Goal: Check status: Check status

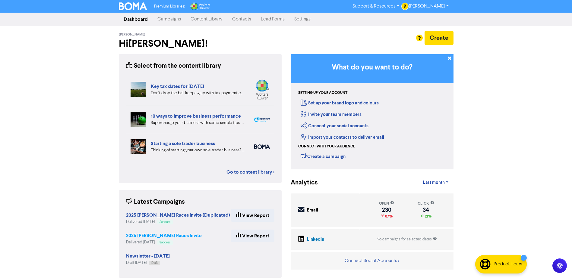
click at [191, 237] on strong "2025 [PERSON_NAME] Races Invite" at bounding box center [164, 236] width 76 height 6
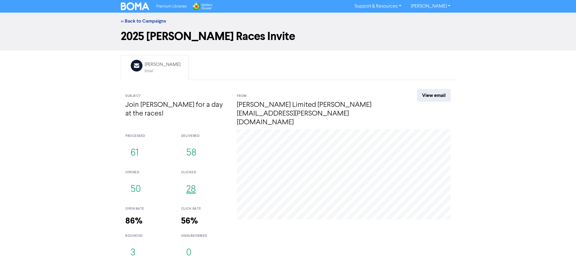
click at [193, 181] on button "28" at bounding box center [191, 190] width 20 height 20
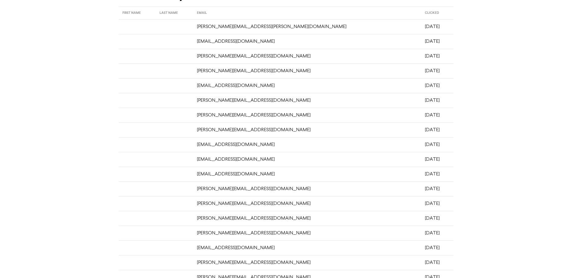
scroll to position [114, 0]
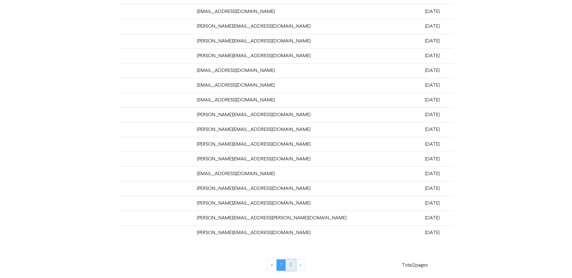
click at [288, 267] on link "2" at bounding box center [290, 265] width 10 height 11
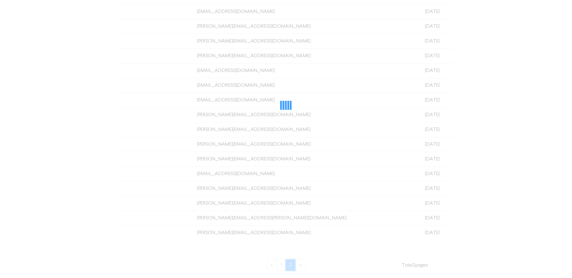
scroll to position [0, 0]
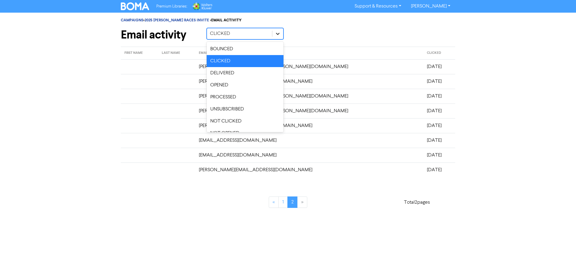
click at [278, 33] on icon at bounding box center [278, 34] width 6 height 6
click at [250, 76] on div "DELIVERED" at bounding box center [245, 73] width 77 height 12
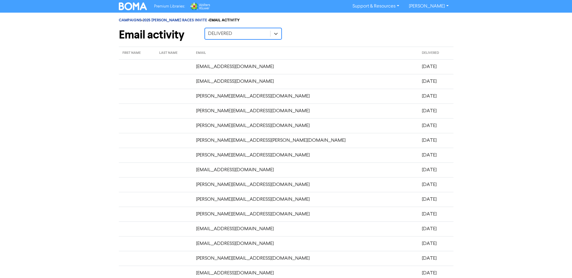
scroll to position [114, 0]
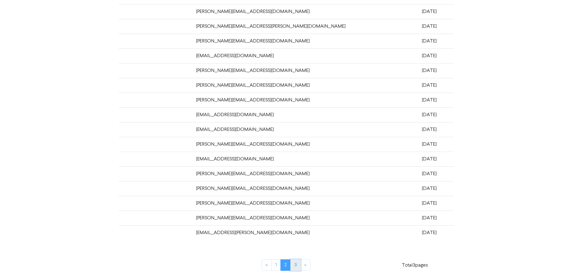
click at [294, 267] on link "3" at bounding box center [295, 265] width 10 height 11
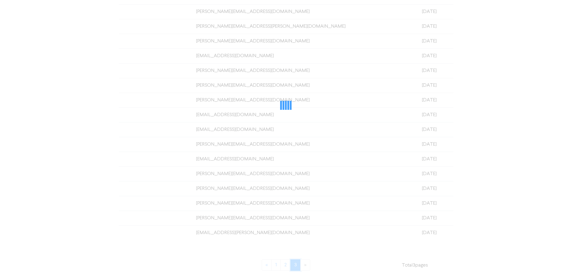
scroll to position [85, 0]
